Goal: Information Seeking & Learning: Learn about a topic

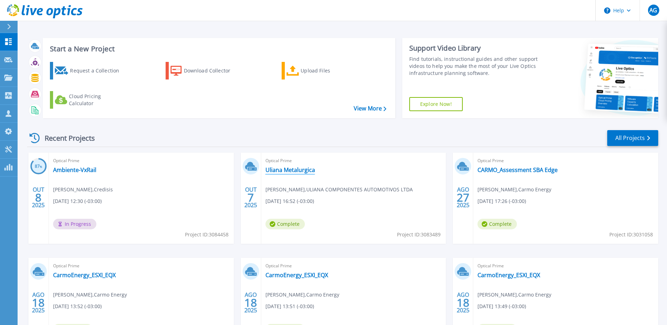
click at [300, 170] on link "Uliana Metalurgica" at bounding box center [290, 169] width 50 height 7
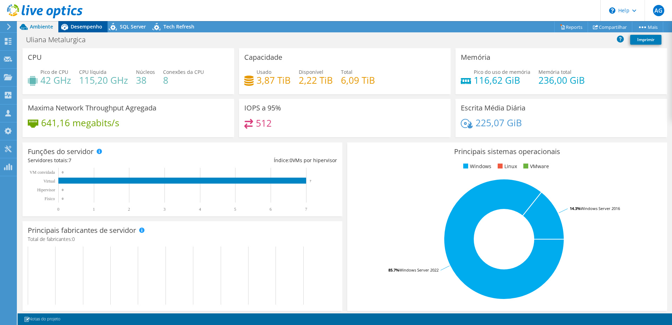
click at [77, 27] on span "Desempenho" at bounding box center [87, 26] width 32 height 7
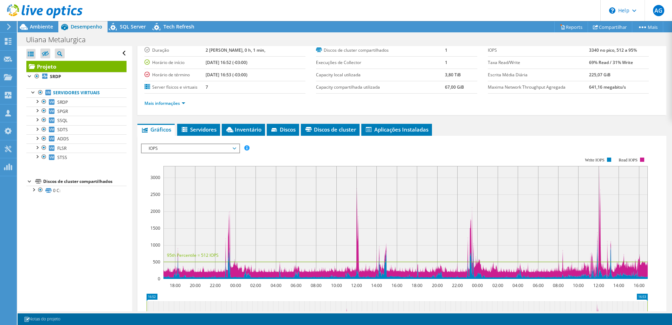
scroll to position [35, 0]
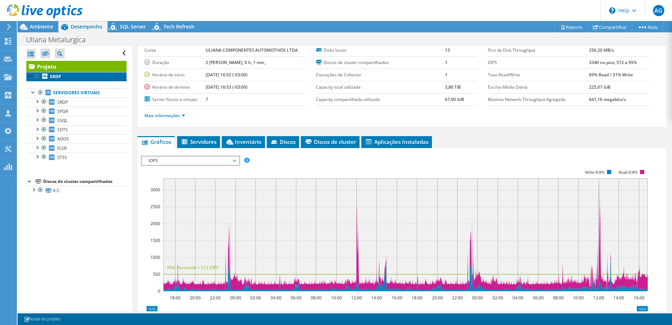
click at [63, 80] on link "SRDP" at bounding box center [76, 76] width 100 height 9
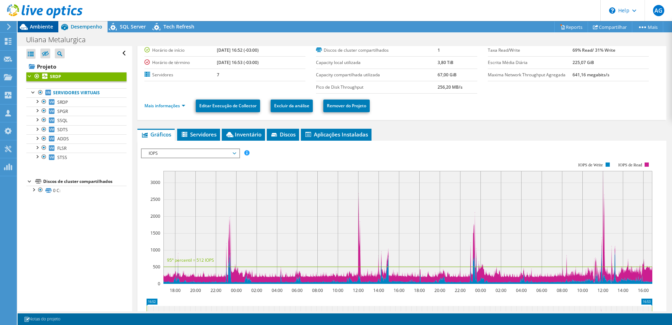
click at [44, 26] on span "Ambiente" at bounding box center [41, 26] width 23 height 7
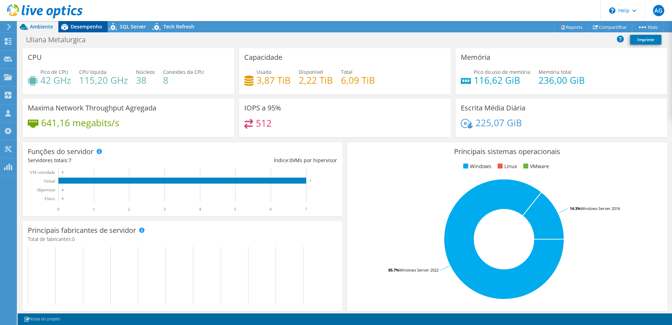
click at [86, 28] on span "Desempenho" at bounding box center [87, 26] width 32 height 7
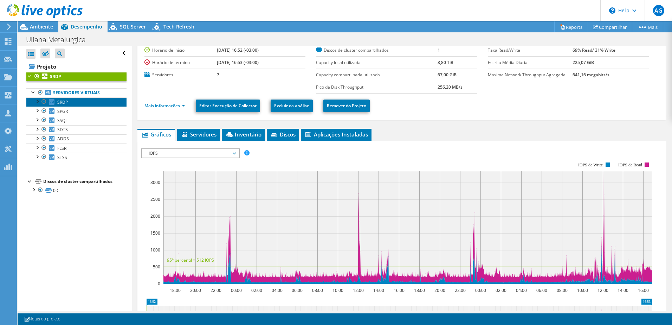
click at [71, 104] on link "SRDP" at bounding box center [76, 101] width 100 height 9
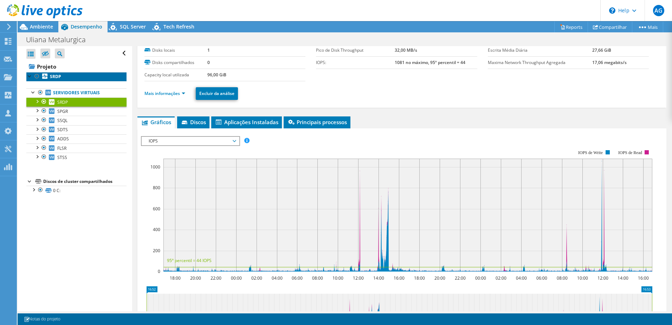
click at [65, 76] on link "SRDP" at bounding box center [76, 76] width 100 height 9
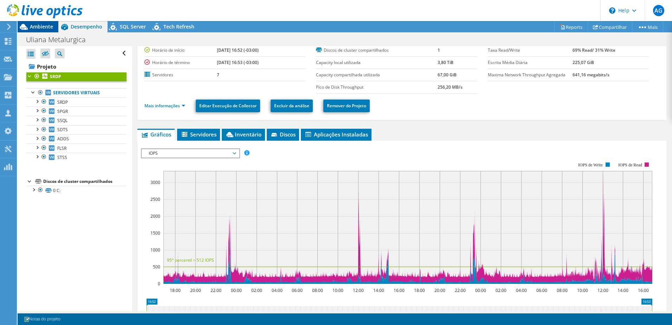
click at [50, 24] on span "Ambiente" at bounding box center [41, 26] width 23 height 7
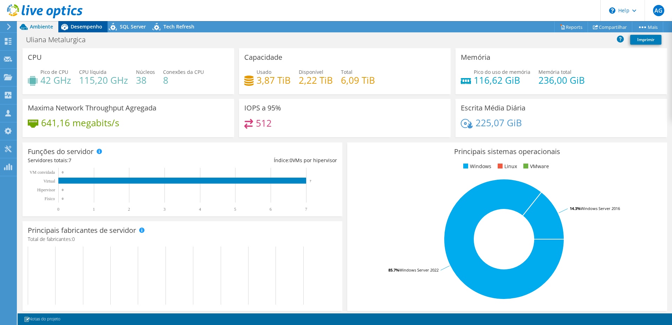
click at [92, 28] on span "Desempenho" at bounding box center [87, 26] width 32 height 7
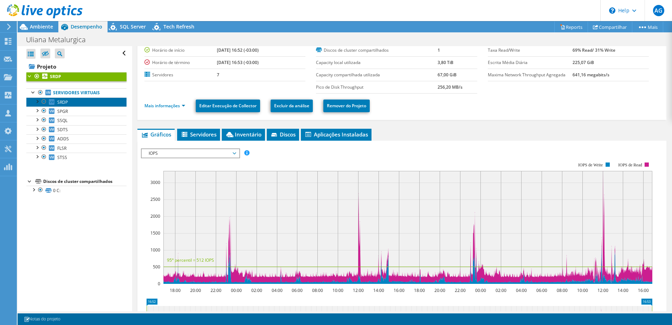
click at [61, 103] on span "SRDP" at bounding box center [62, 102] width 11 height 6
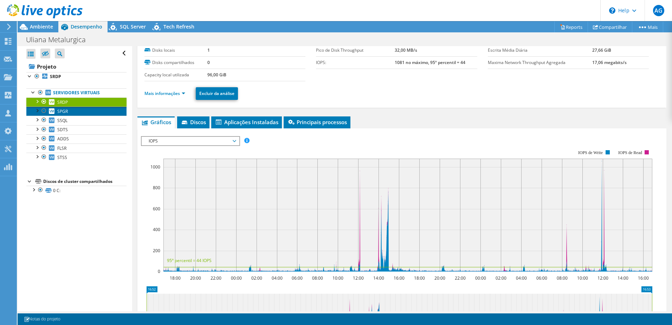
click at [64, 113] on span "SPGR" at bounding box center [62, 111] width 11 height 6
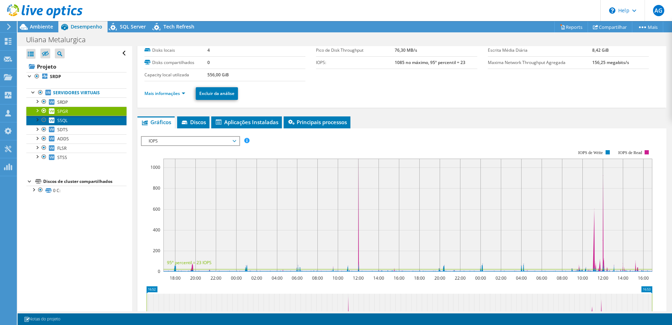
click at [62, 119] on span "SSQL" at bounding box center [62, 120] width 10 height 6
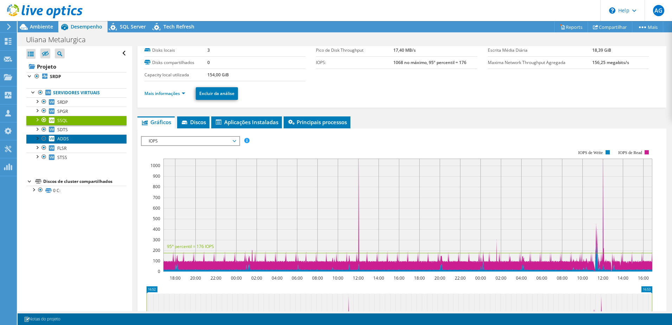
click at [65, 140] on span "ADDS" at bounding box center [63, 139] width 12 height 6
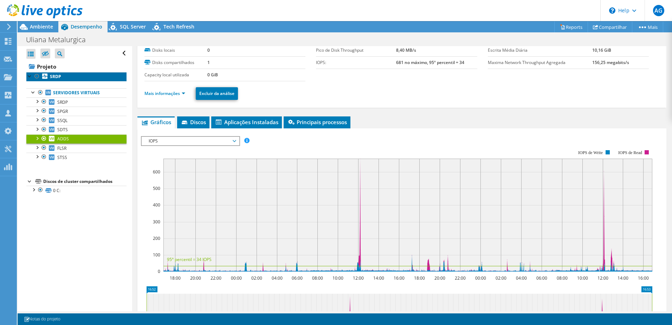
click at [62, 75] on link "SRDP" at bounding box center [76, 76] width 100 height 9
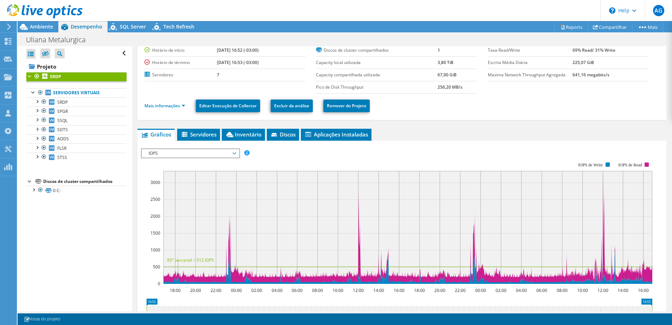
click at [214, 155] on span "IOPS" at bounding box center [190, 153] width 90 height 8
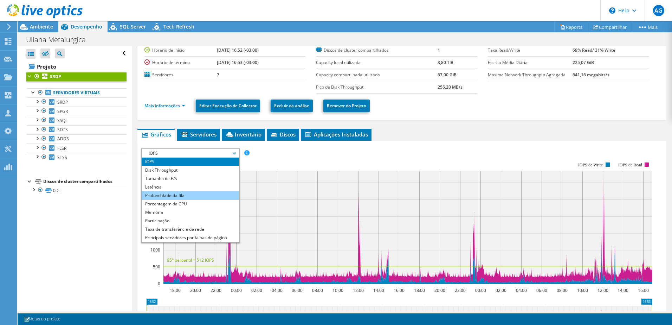
scroll to position [25, 0]
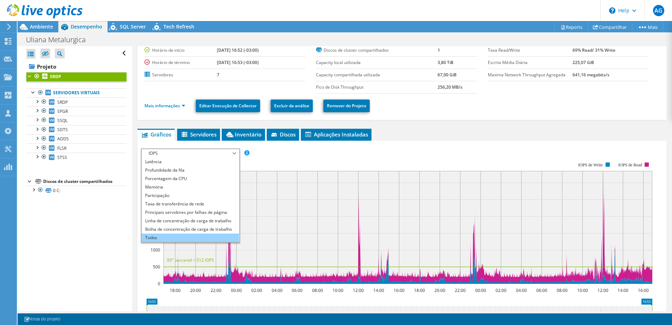
click at [158, 237] on li "Todos" at bounding box center [190, 237] width 97 height 8
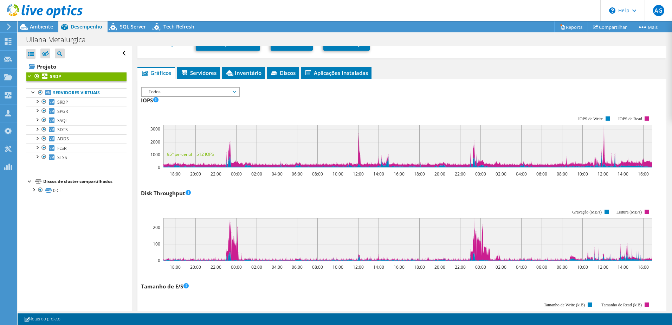
scroll to position [77, 0]
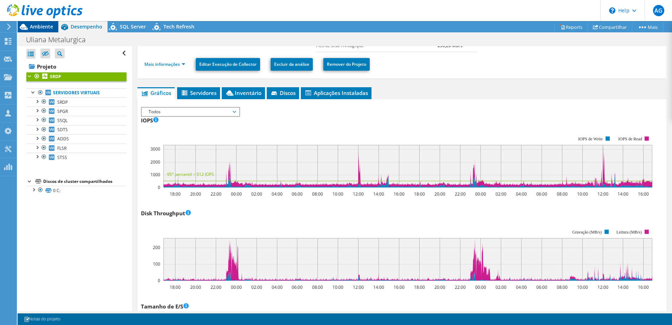
click at [47, 31] on div "Ambiente" at bounding box center [38, 26] width 41 height 11
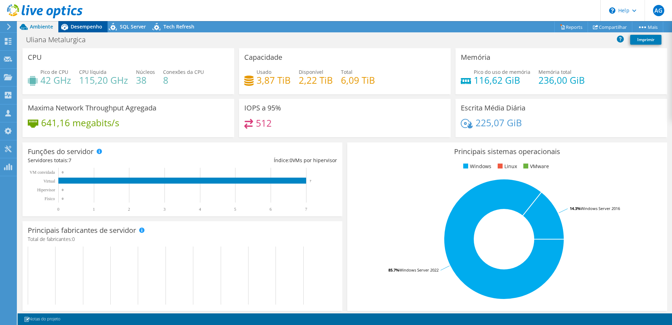
click at [97, 26] on span "Desempenho" at bounding box center [87, 26] width 32 height 7
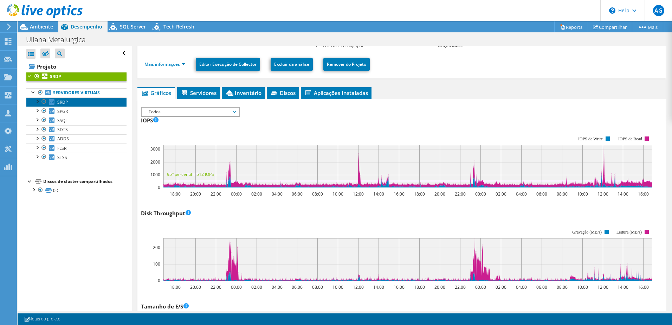
click at [67, 101] on span "SRDP" at bounding box center [62, 102] width 11 height 6
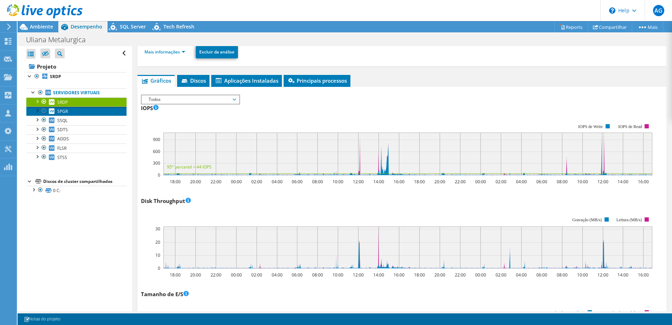
click at [68, 111] on link "SPGR" at bounding box center [76, 110] width 100 height 9
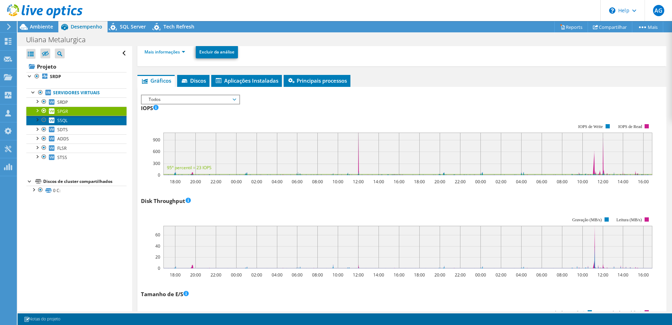
click at [60, 119] on span "SSQL" at bounding box center [62, 120] width 10 height 6
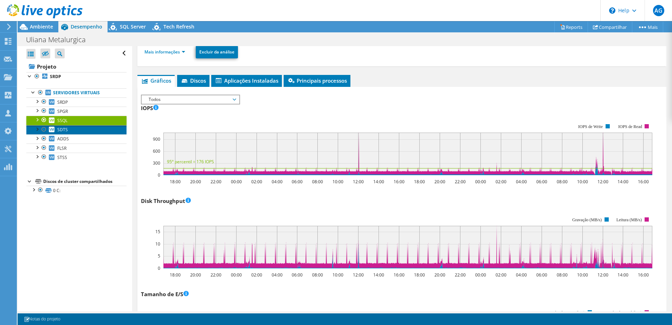
click at [63, 131] on span "SDTS" at bounding box center [62, 130] width 11 height 6
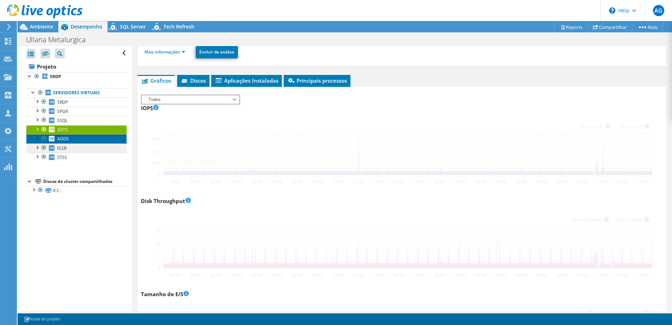
click at [65, 137] on span "ADDS" at bounding box center [63, 139] width 12 height 6
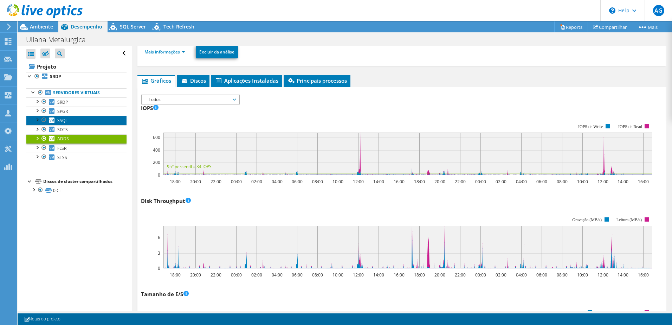
click at [67, 118] on link "SSQL" at bounding box center [76, 120] width 100 height 9
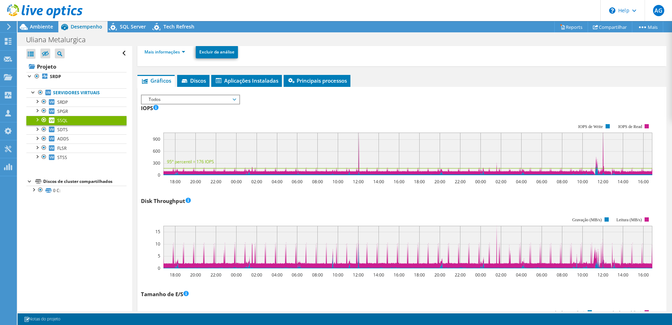
scroll to position [0, 0]
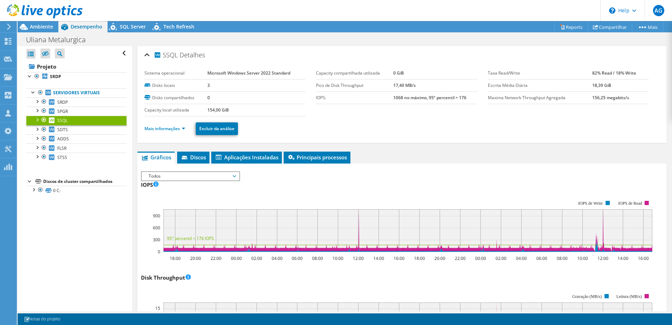
click at [51, 23] on div at bounding box center [41, 12] width 83 height 24
click at [51, 26] on span "Ambiente" at bounding box center [41, 26] width 23 height 7
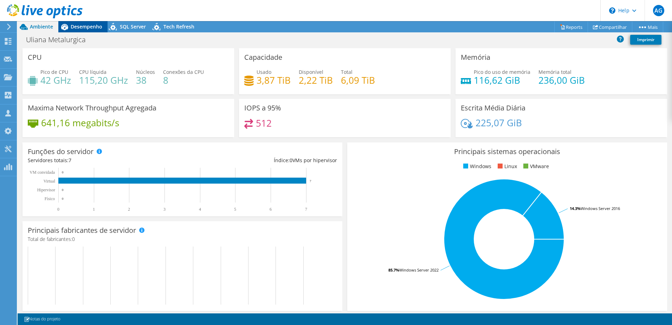
click at [94, 31] on div "Desempenho" at bounding box center [82, 26] width 49 height 11
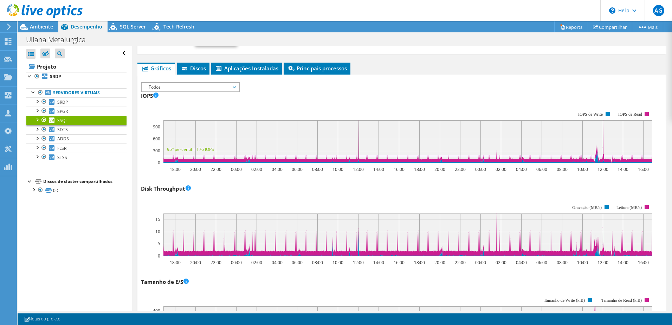
scroll to position [105, 0]
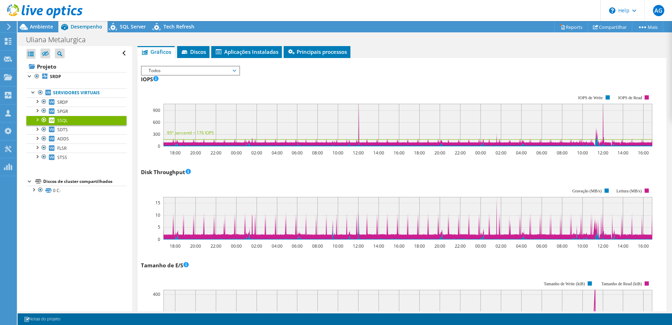
drag, startPoint x: 50, startPoint y: 27, endPoint x: 69, endPoint y: 26, distance: 18.3
click at [50, 27] on span "Ambiente" at bounding box center [41, 26] width 23 height 7
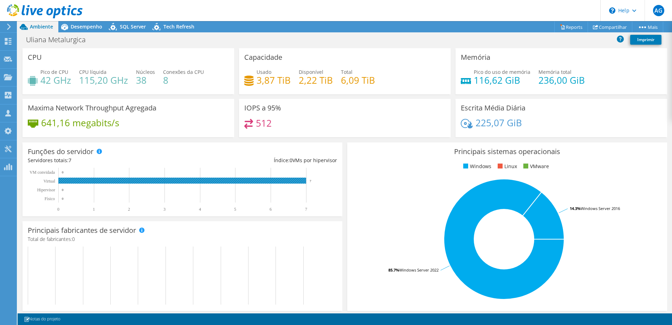
scroll to position [25, 0]
click at [99, 23] on div "Desempenho" at bounding box center [82, 26] width 49 height 11
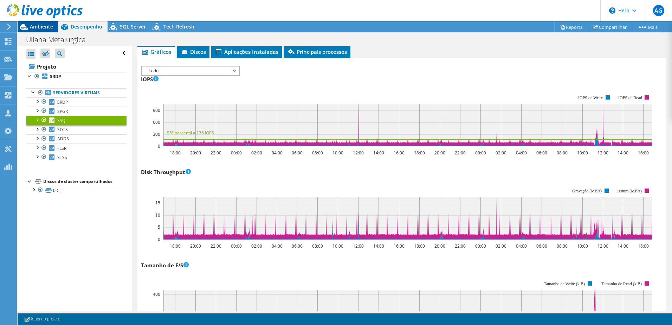
click at [48, 28] on span "Ambiente" at bounding box center [41, 26] width 23 height 7
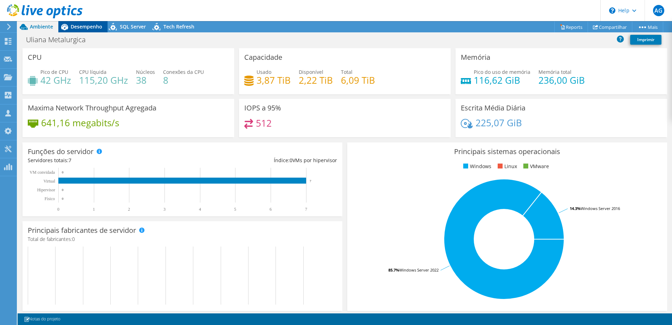
click at [85, 27] on span "Desempenho" at bounding box center [87, 26] width 32 height 7
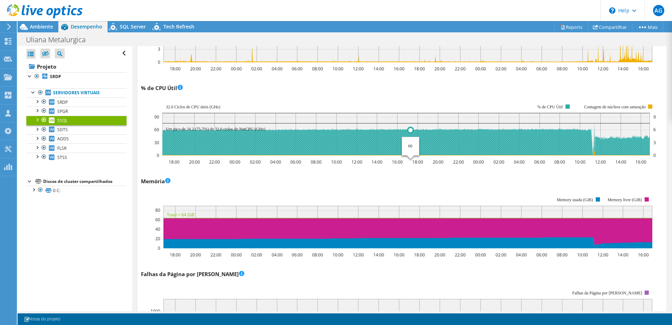
scroll to position [562, 0]
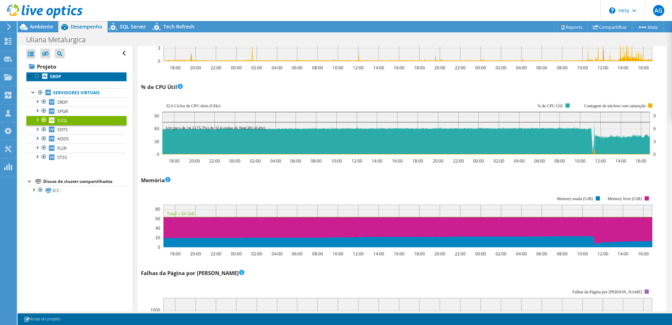
click at [57, 79] on b "SRDP" at bounding box center [55, 76] width 11 height 6
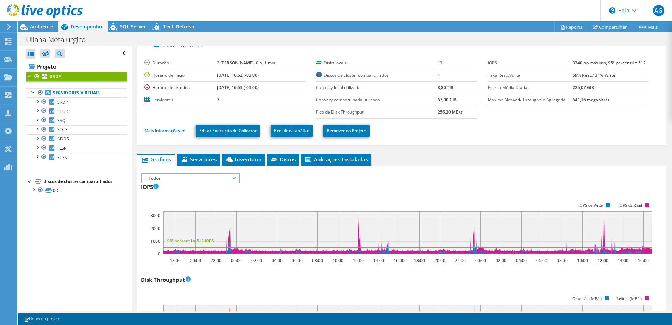
scroll to position [0, 0]
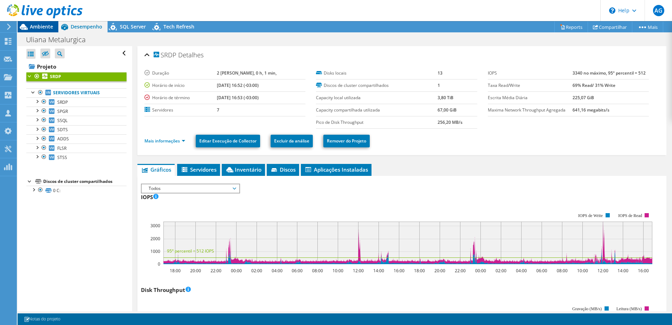
click at [52, 30] on span "Ambiente" at bounding box center [41, 26] width 23 height 7
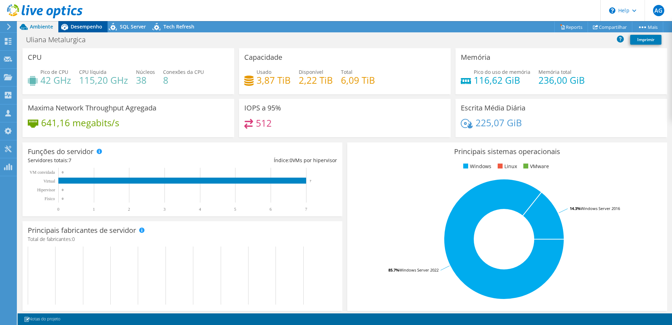
click at [92, 25] on span "Desempenho" at bounding box center [87, 26] width 32 height 7
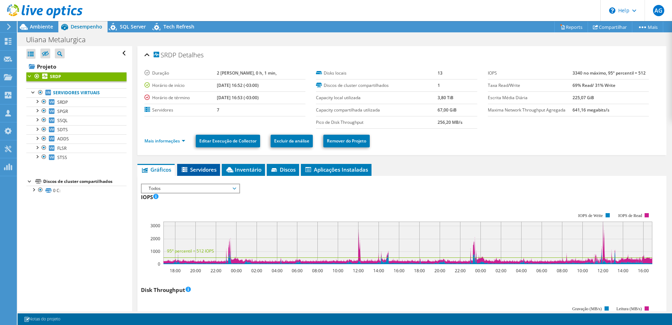
click at [203, 170] on span "Servidores" at bounding box center [199, 169] width 36 height 7
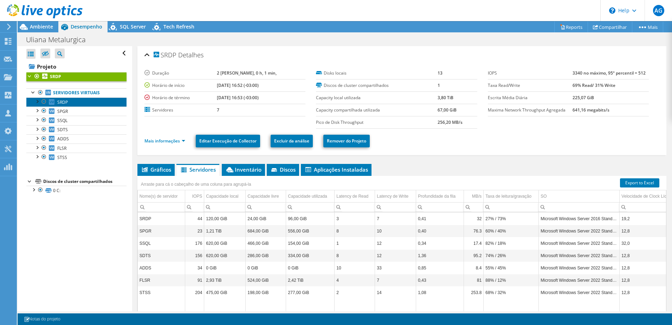
click at [66, 103] on span "SRDP" at bounding box center [62, 102] width 11 height 6
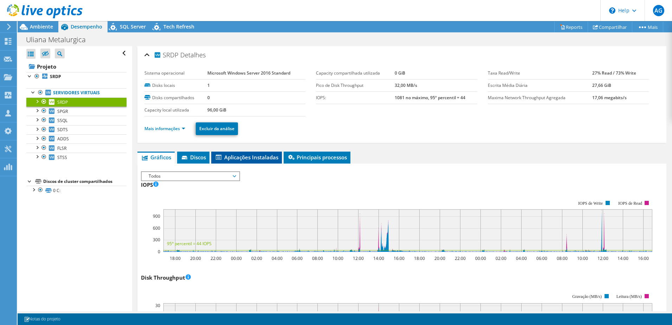
click at [265, 158] on span "Aplicações Instaladas" at bounding box center [247, 157] width 64 height 7
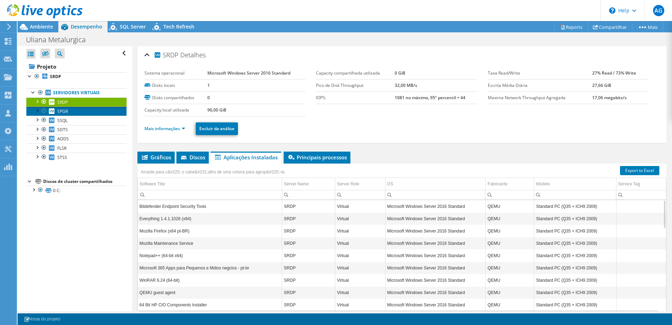
click at [86, 114] on link "SPGR" at bounding box center [76, 110] width 100 height 9
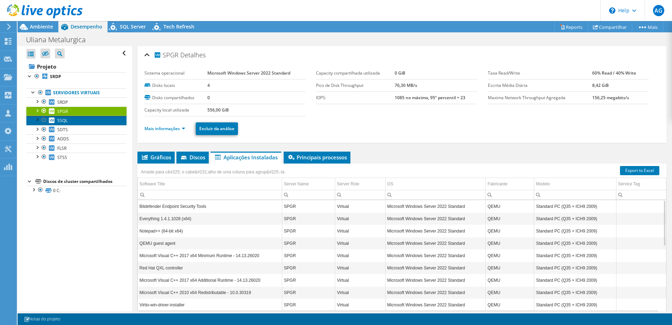
click at [69, 122] on link "SSQL" at bounding box center [76, 120] width 100 height 9
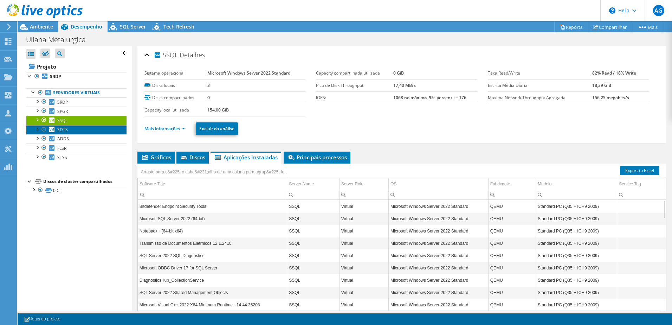
click at [69, 129] on link "SDTS" at bounding box center [76, 129] width 100 height 9
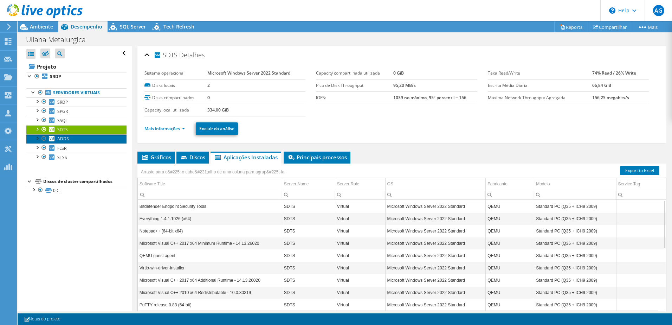
click at [68, 137] on span "ADDS" at bounding box center [63, 139] width 12 height 6
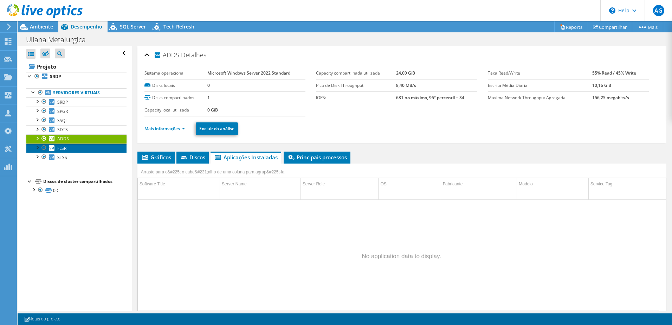
click at [70, 149] on link "FLSR" at bounding box center [76, 147] width 100 height 9
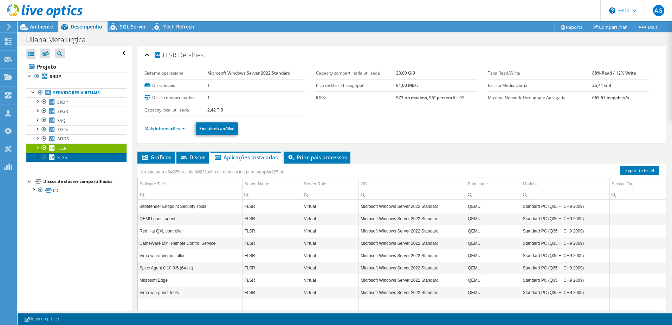
click at [70, 156] on link "STSS" at bounding box center [76, 157] width 100 height 9
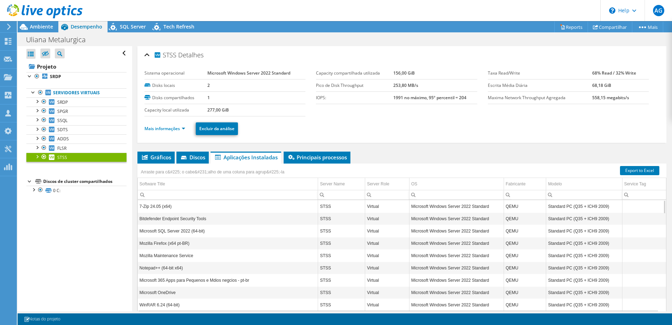
scroll to position [25, 0]
click at [47, 24] on span "Ambiente" at bounding box center [41, 26] width 23 height 7
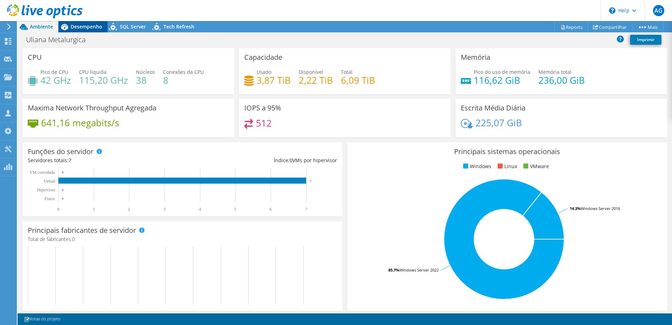
click at [91, 30] on div "Desempenho" at bounding box center [82, 26] width 49 height 11
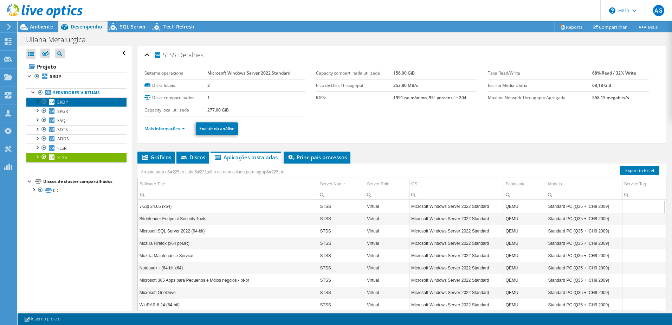
click at [67, 105] on link "SRDP" at bounding box center [76, 101] width 100 height 9
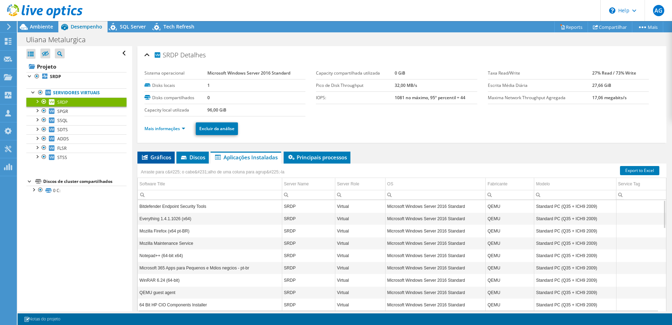
click at [151, 156] on span "Gráficos" at bounding box center [156, 157] width 30 height 7
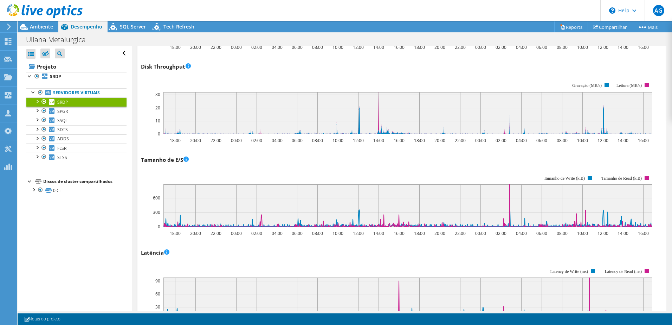
scroll to position [0, 0]
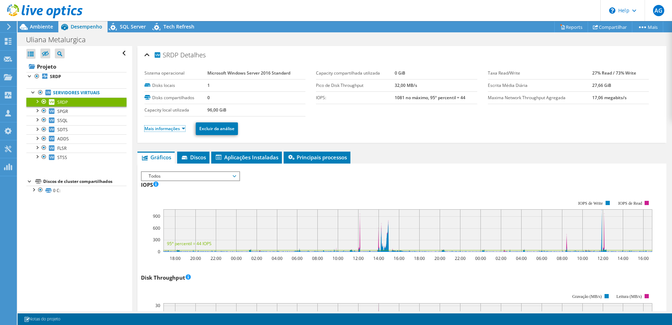
drag, startPoint x: 175, startPoint y: 128, endPoint x: 185, endPoint y: 135, distance: 12.0
click at [175, 128] on link "Mais informações" at bounding box center [164, 128] width 41 height 6
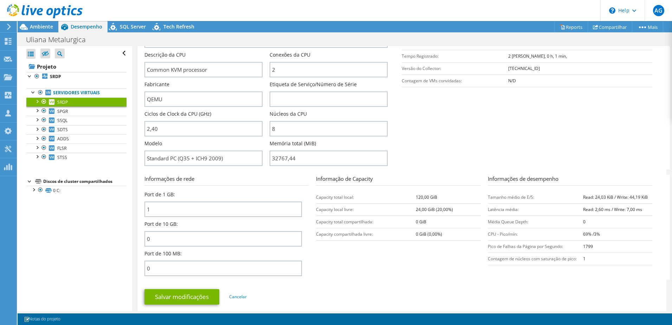
scroll to position [70, 0]
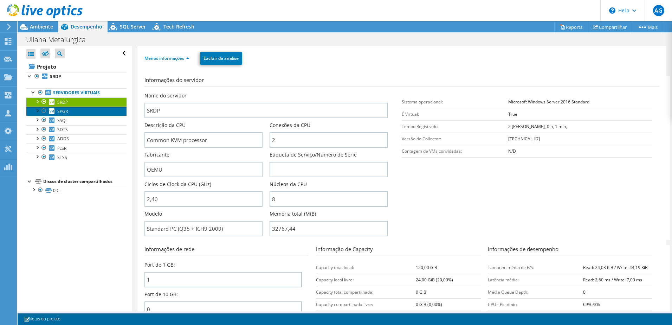
click at [77, 108] on link "SPGR" at bounding box center [76, 110] width 100 height 9
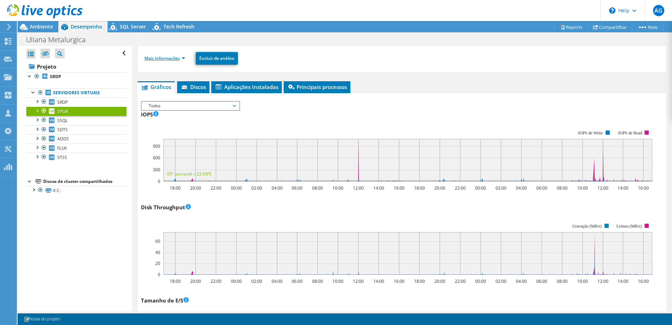
click at [179, 56] on link "Mais informações" at bounding box center [164, 58] width 41 height 6
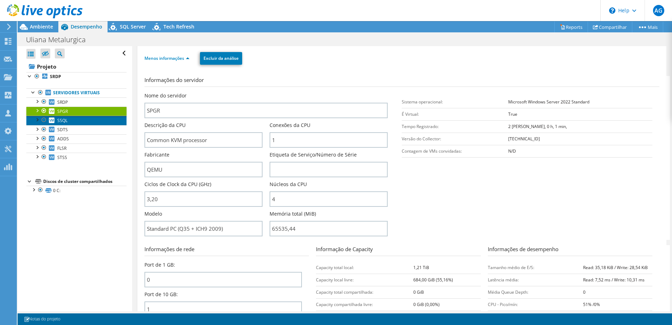
click at [70, 123] on link "SSQL" at bounding box center [76, 120] width 100 height 9
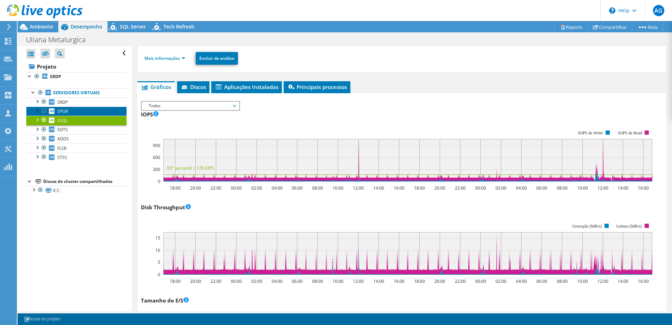
click at [58, 109] on span "SPGR" at bounding box center [62, 111] width 11 height 6
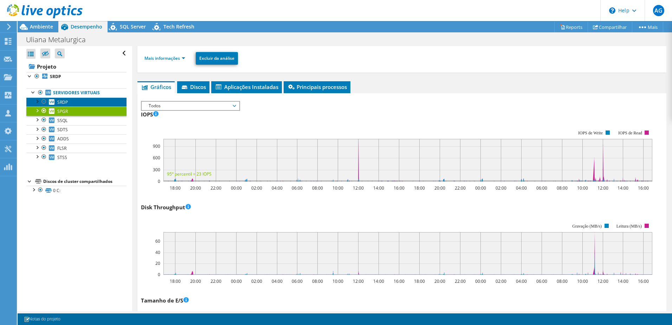
click at [63, 102] on span "SRDP" at bounding box center [62, 102] width 11 height 6
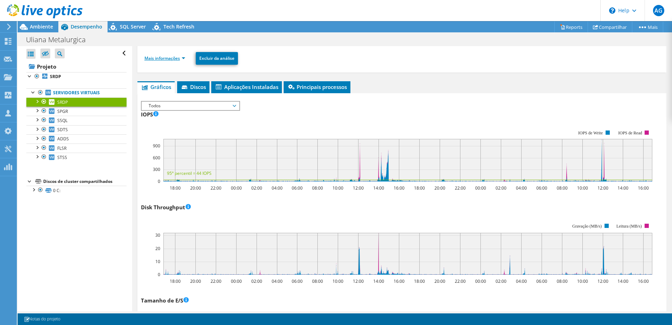
click at [182, 59] on link "Mais informações" at bounding box center [164, 58] width 41 height 6
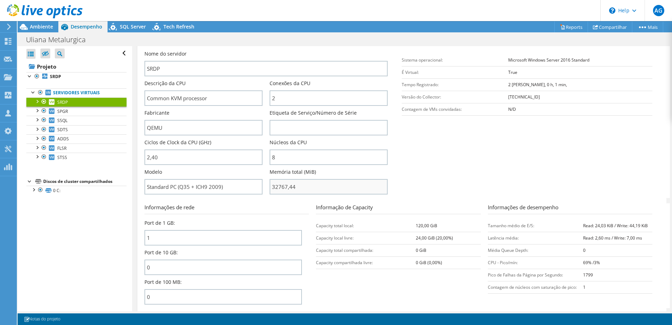
scroll to position [141, 0]
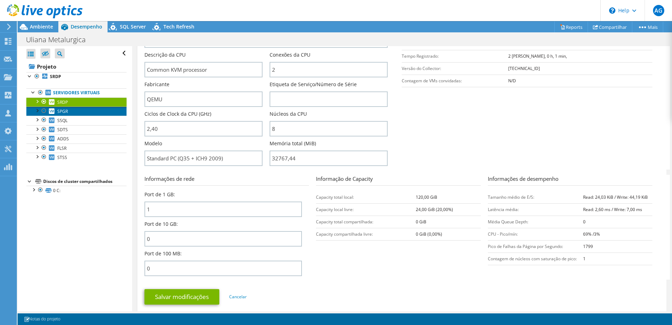
click at [56, 111] on link "SPGR" at bounding box center [76, 110] width 100 height 9
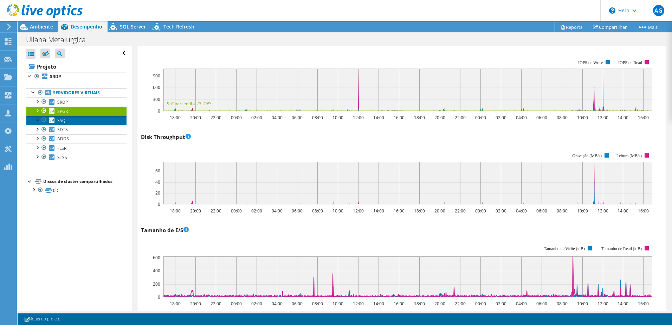
click at [65, 119] on span "SSQL" at bounding box center [62, 120] width 10 height 6
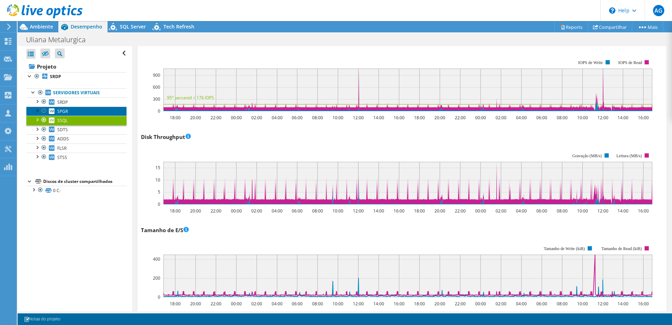
click at [66, 112] on span "SPGR" at bounding box center [62, 111] width 11 height 6
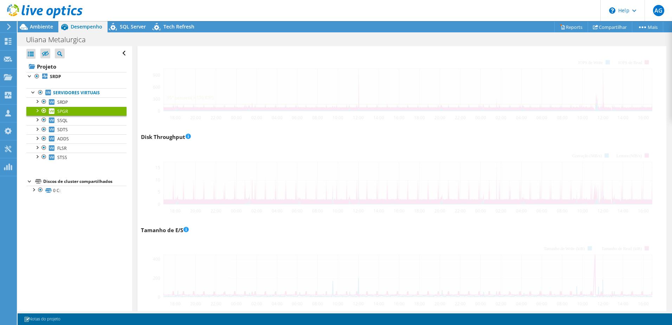
scroll to position [0, 0]
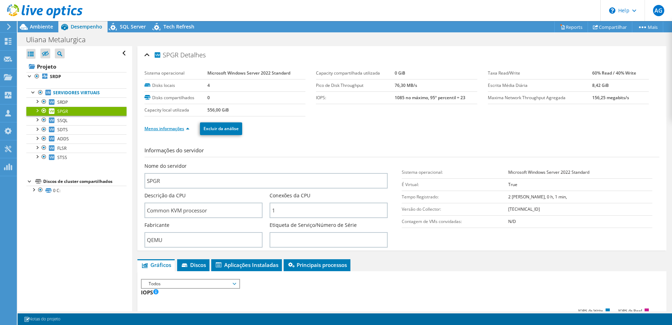
click at [183, 130] on link "Menos informações" at bounding box center [166, 128] width 45 height 6
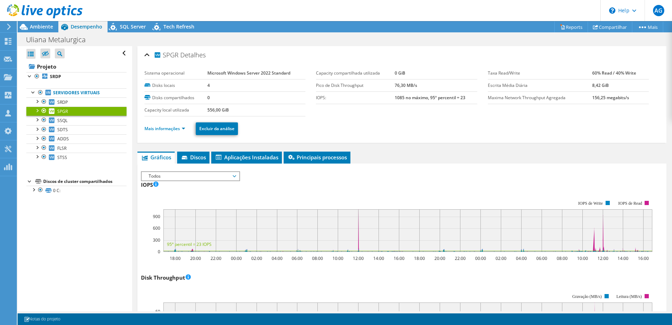
click at [175, 132] on li "Mais informações" at bounding box center [166, 129] width 45 height 8
click at [181, 130] on link "Mais informações" at bounding box center [164, 128] width 41 height 6
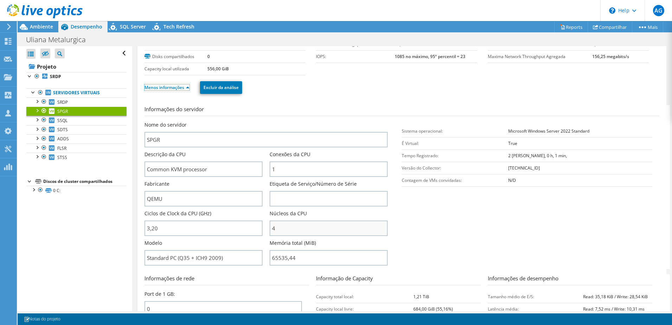
scroll to position [70, 0]
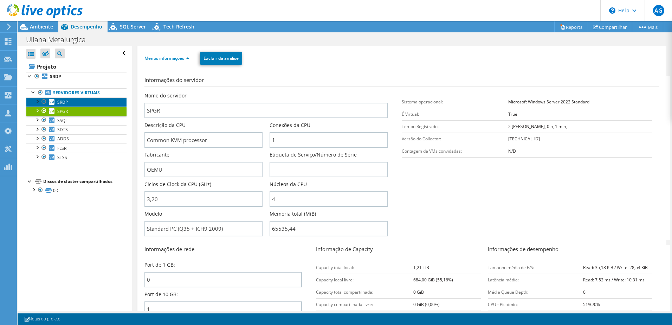
click at [68, 104] on link "SRDP" at bounding box center [76, 101] width 100 height 9
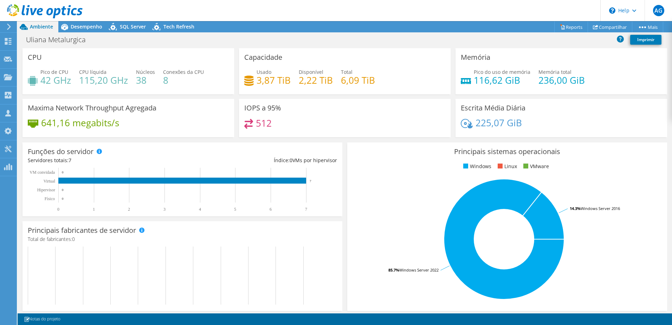
scroll to position [25, 0]
drag, startPoint x: 79, startPoint y: 28, endPoint x: 229, endPoint y: 101, distance: 166.9
click at [79, 28] on span "Desempenho" at bounding box center [87, 26] width 32 height 7
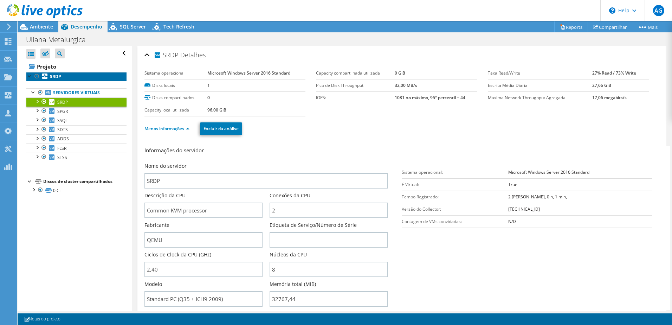
click at [56, 81] on link "SRDP" at bounding box center [76, 76] width 100 height 9
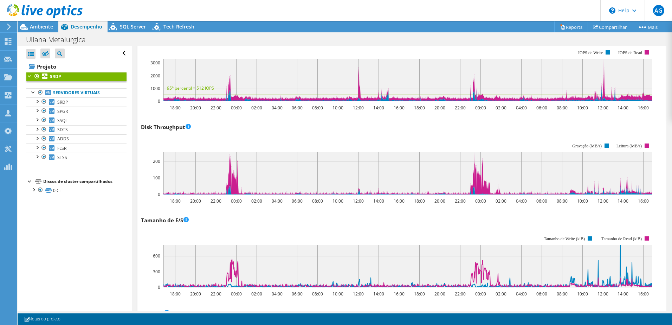
scroll to position [176, 0]
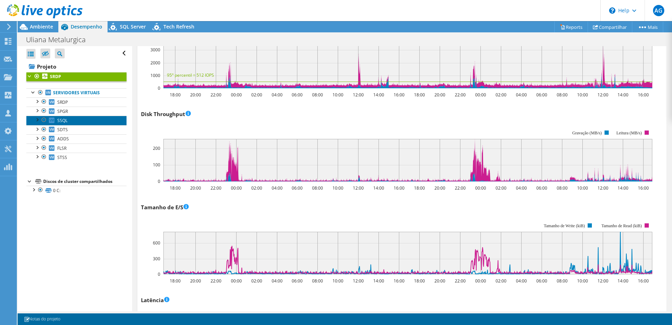
click at [65, 122] on span "SSQL" at bounding box center [62, 120] width 10 height 6
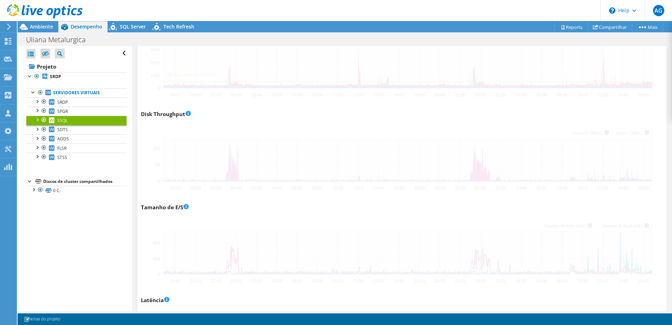
scroll to position [163, 0]
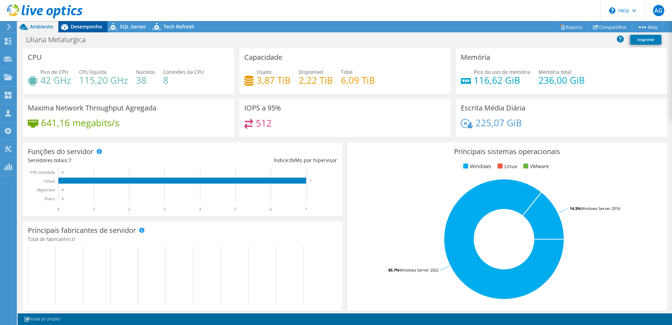
click at [90, 21] on div "Desempenho" at bounding box center [82, 26] width 49 height 11
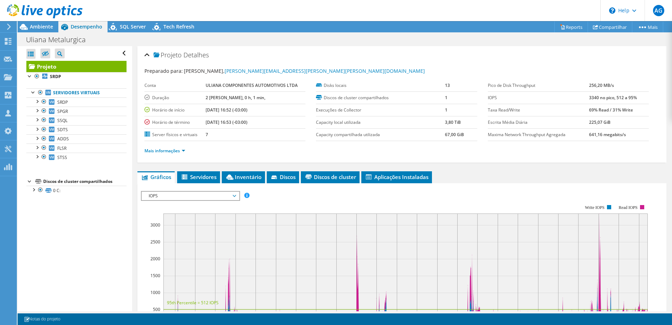
scroll to position [70, 0]
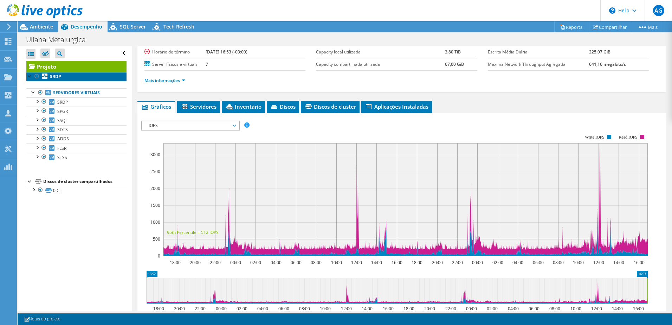
click at [62, 80] on link "SRDP" at bounding box center [76, 76] width 100 height 9
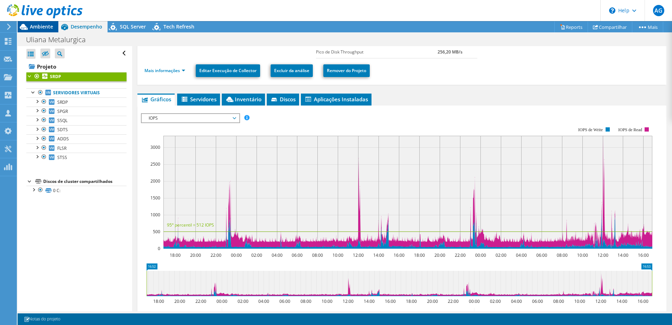
click at [41, 28] on span "Ambiente" at bounding box center [41, 26] width 23 height 7
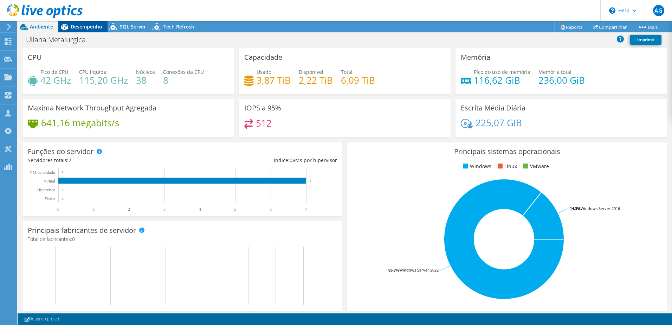
click at [87, 27] on span "Desempenho" at bounding box center [87, 26] width 32 height 7
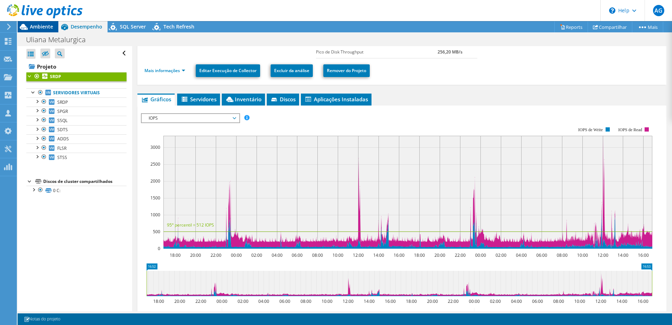
click at [39, 31] on div "Ambiente" at bounding box center [38, 26] width 41 height 11
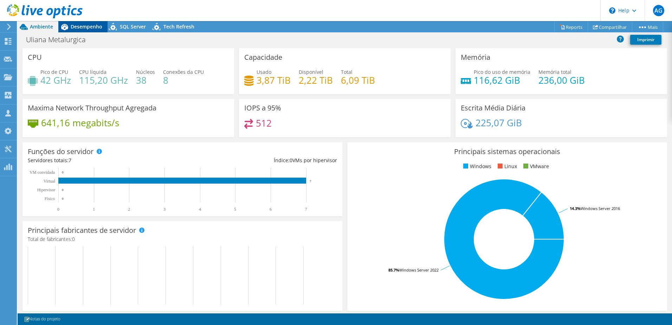
click at [79, 27] on span "Desempenho" at bounding box center [87, 26] width 32 height 7
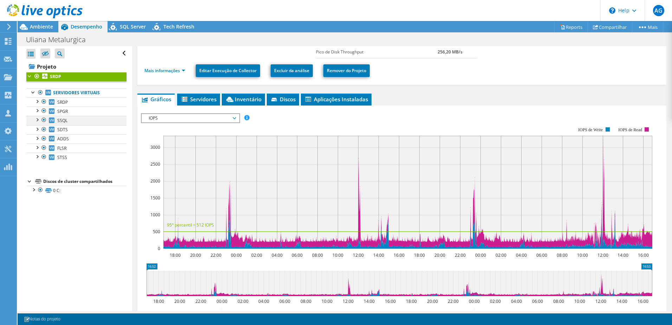
click at [43, 122] on div at bounding box center [43, 120] width 7 height 8
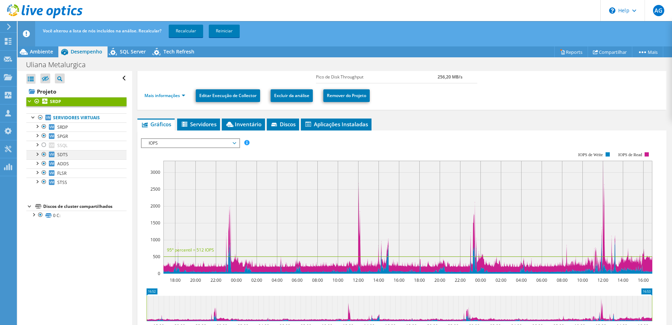
click at [46, 153] on div at bounding box center [43, 154] width 7 height 8
click at [43, 166] on div at bounding box center [43, 163] width 7 height 8
click at [43, 175] on div at bounding box center [43, 172] width 7 height 8
click at [43, 179] on div at bounding box center [43, 181] width 7 height 8
click at [188, 32] on link "Recalcular" at bounding box center [186, 31] width 34 height 13
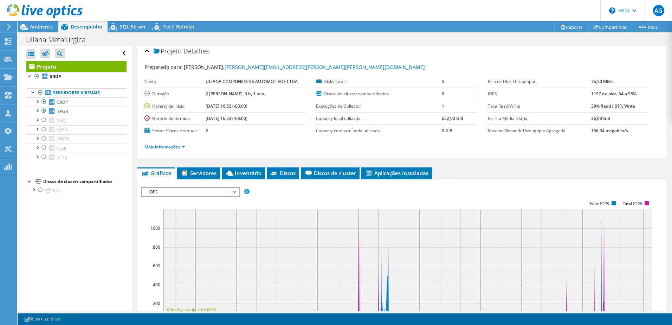
scroll to position [0, 0]
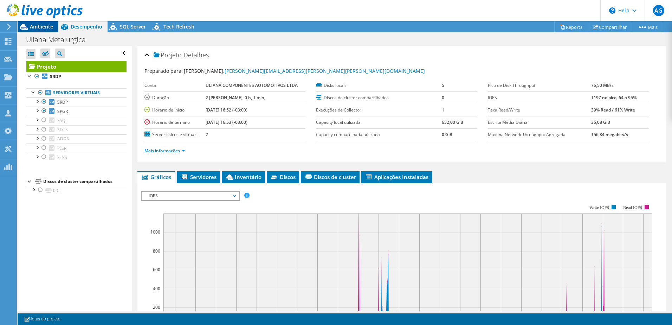
click at [38, 26] on span "Ambiente" at bounding box center [41, 26] width 23 height 7
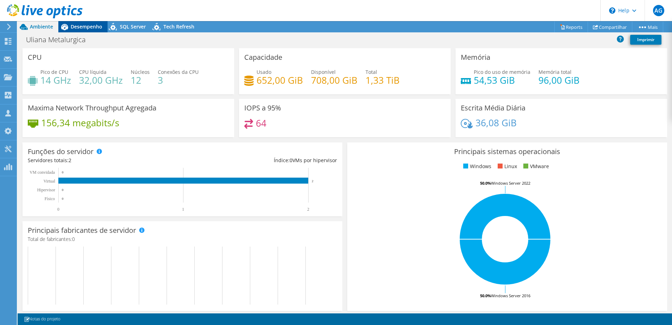
click at [96, 28] on span "Desempenho" at bounding box center [87, 26] width 32 height 7
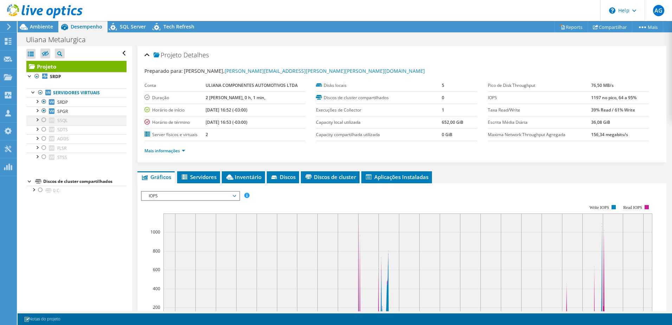
click at [45, 123] on div at bounding box center [43, 120] width 7 height 8
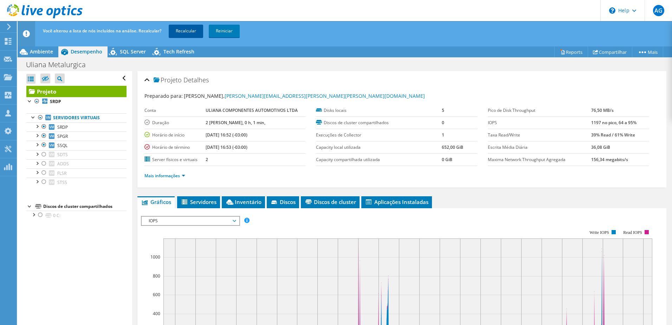
click at [192, 34] on link "Recalcular" at bounding box center [186, 31] width 34 height 13
click at [45, 156] on div at bounding box center [43, 154] width 7 height 8
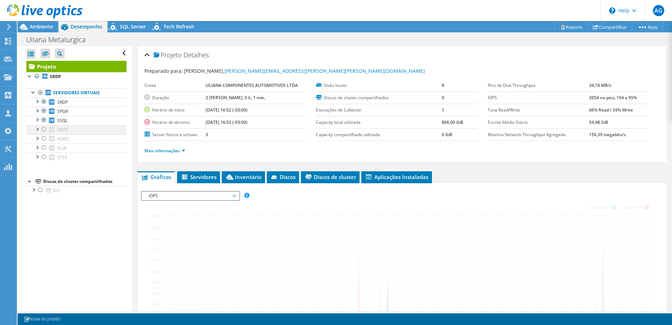
drag, startPoint x: 45, startPoint y: 129, endPoint x: 56, endPoint y: 122, distance: 13.3
click at [44, 129] on div at bounding box center [43, 129] width 7 height 8
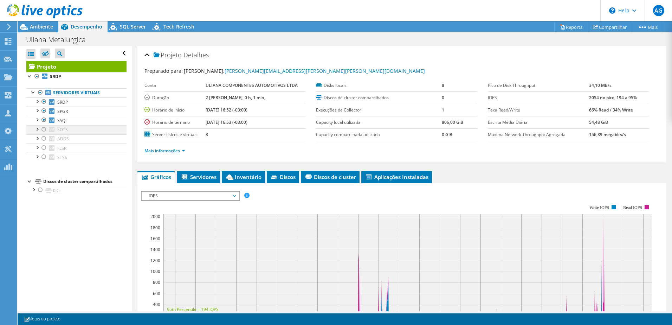
click at [42, 127] on div at bounding box center [43, 129] width 7 height 8
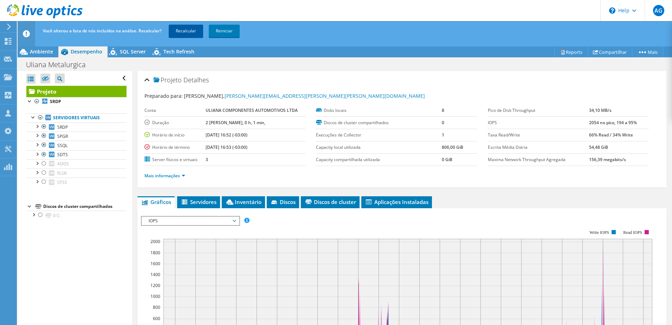
click at [194, 28] on link "Recalcular" at bounding box center [186, 31] width 34 height 13
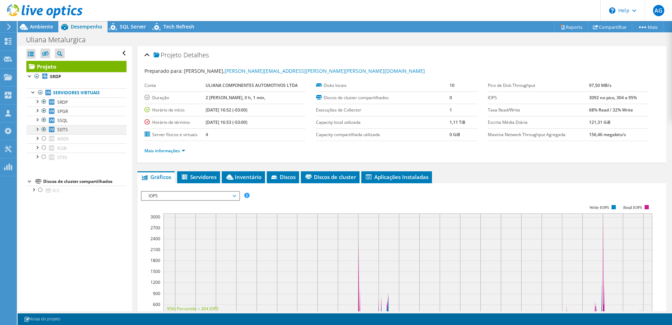
click at [43, 129] on div at bounding box center [43, 129] width 7 height 8
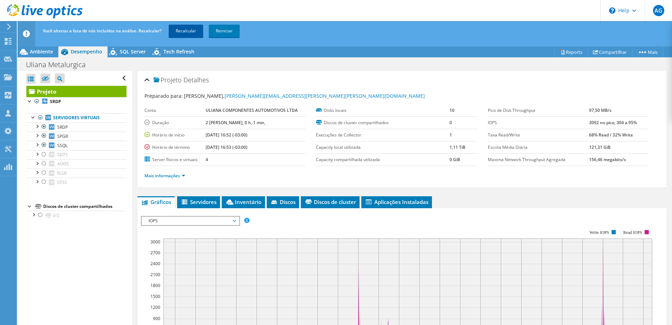
click at [180, 29] on link "Recalcular" at bounding box center [186, 31] width 34 height 13
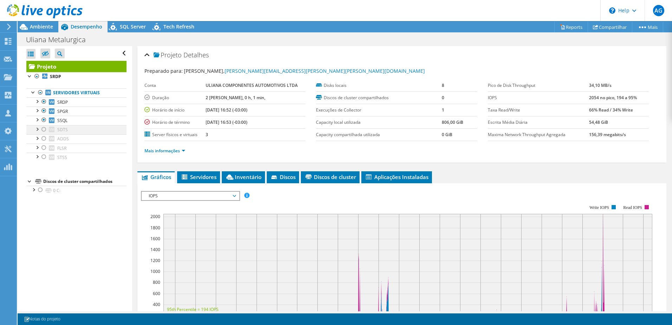
click at [43, 128] on div at bounding box center [43, 129] width 7 height 8
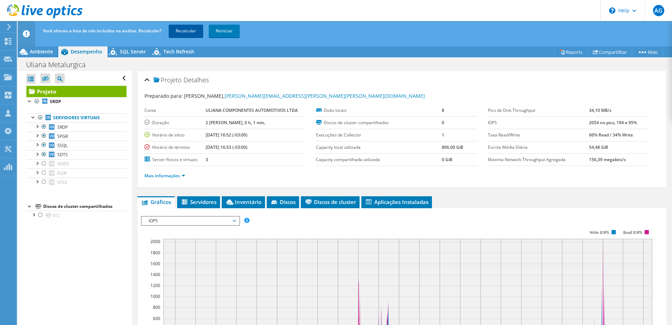
click at [191, 33] on link "Recalcular" at bounding box center [186, 31] width 34 height 13
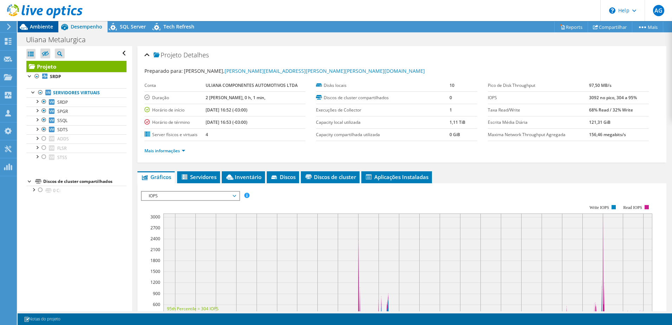
click at [45, 24] on span "Ambiente" at bounding box center [41, 26] width 23 height 7
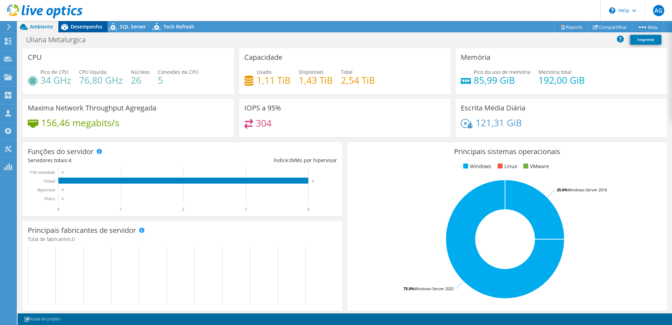
click at [98, 23] on span "Desempenho" at bounding box center [87, 26] width 32 height 7
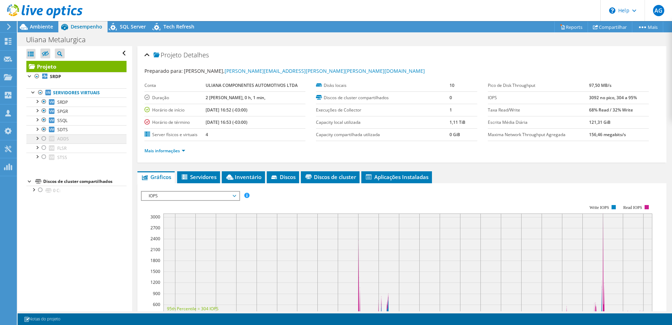
click at [46, 140] on div at bounding box center [43, 138] width 7 height 8
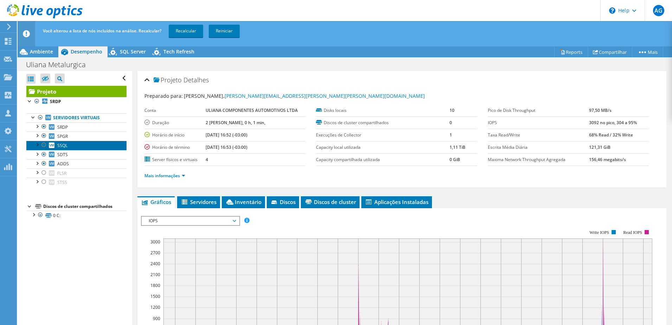
click at [43, 149] on link "SSQL" at bounding box center [76, 145] width 100 height 9
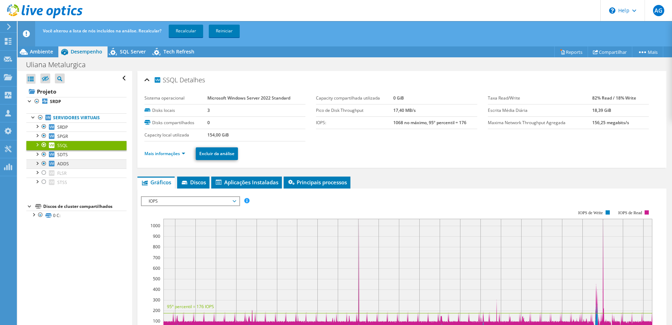
click at [43, 164] on div at bounding box center [43, 163] width 7 height 8
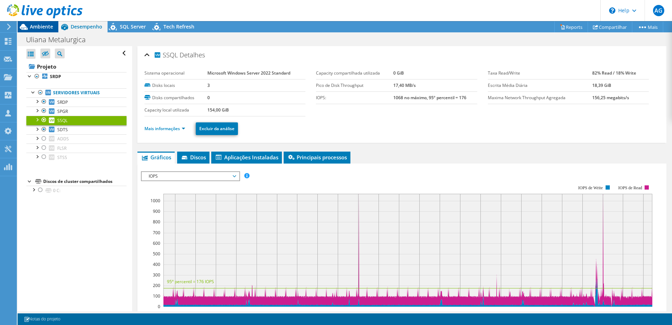
click at [51, 26] on span "Ambiente" at bounding box center [41, 26] width 23 height 7
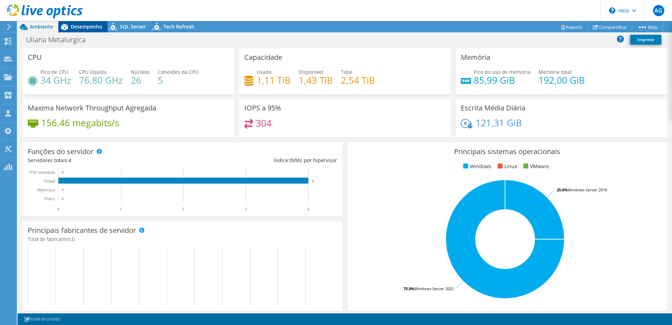
click at [83, 28] on span "Desempenho" at bounding box center [87, 26] width 32 height 7
